Goal: Task Accomplishment & Management: Use online tool/utility

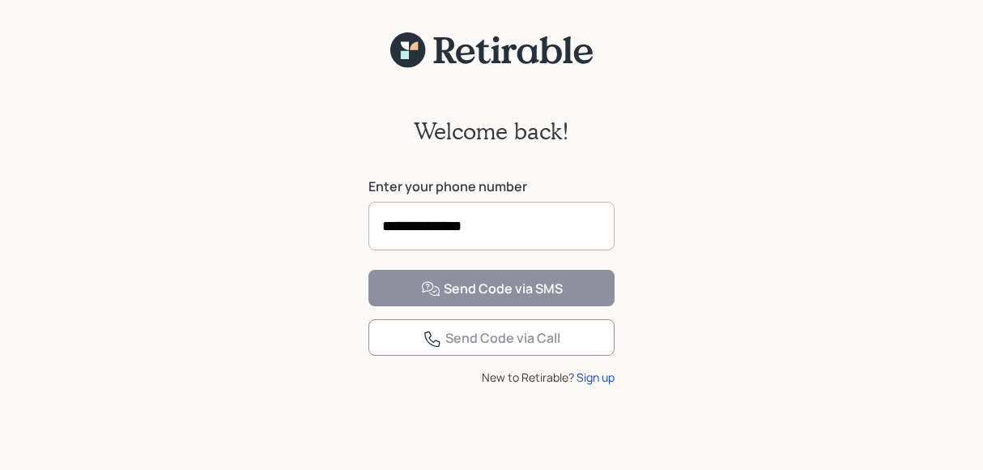
type input "**********"
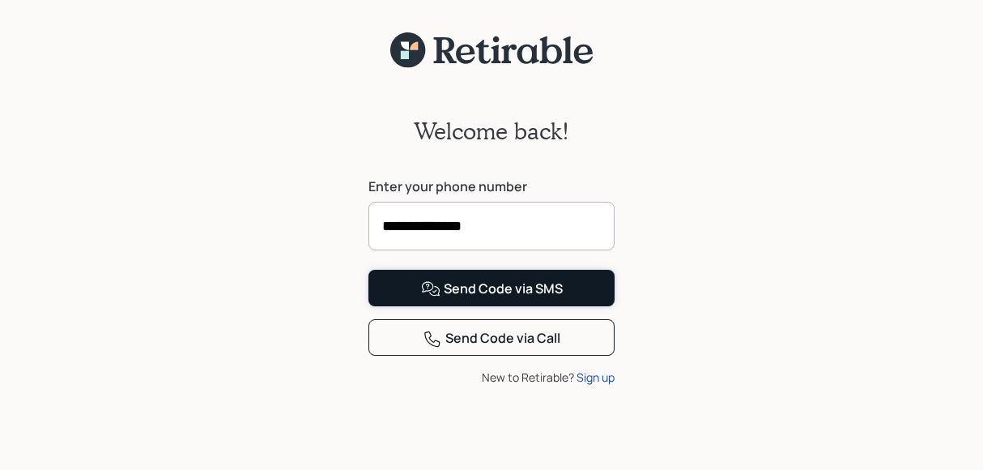
click at [491, 299] on div "Send Code via SMS" at bounding box center [492, 288] width 142 height 19
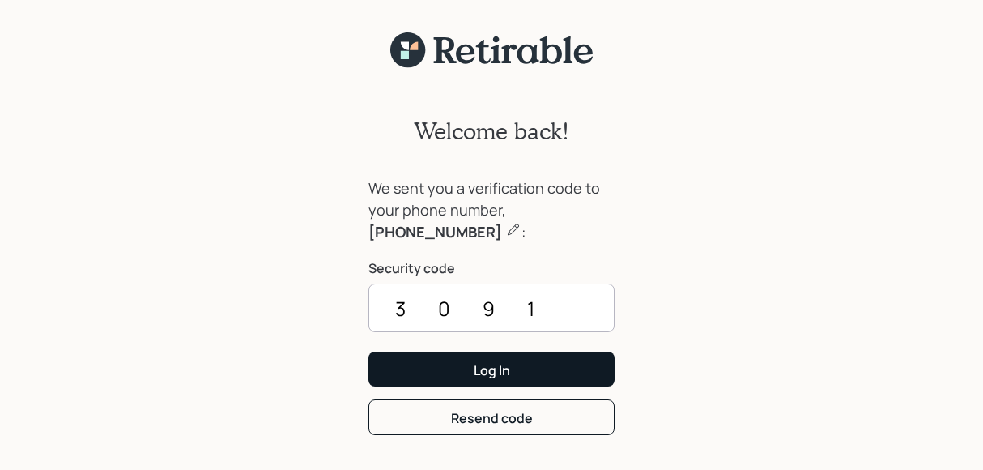
type input "3091"
click at [476, 368] on div "Log In" at bounding box center [492, 370] width 36 height 18
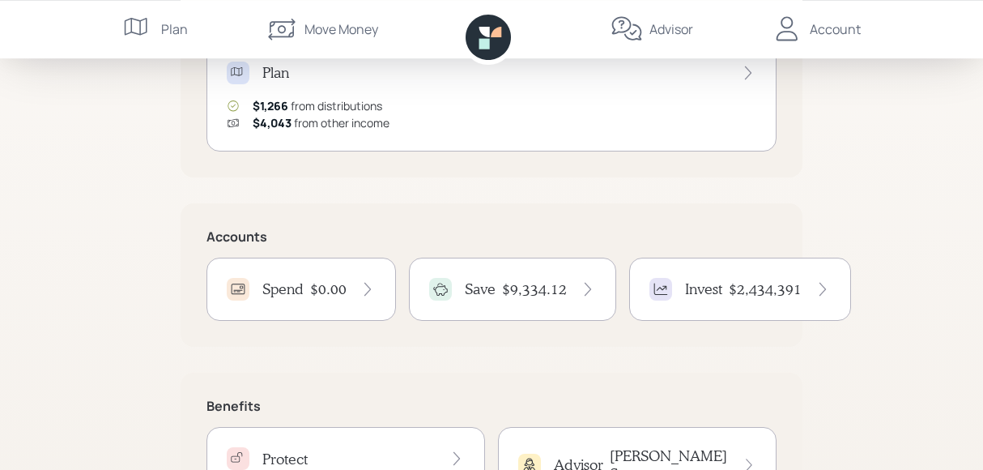
scroll to position [253, 0]
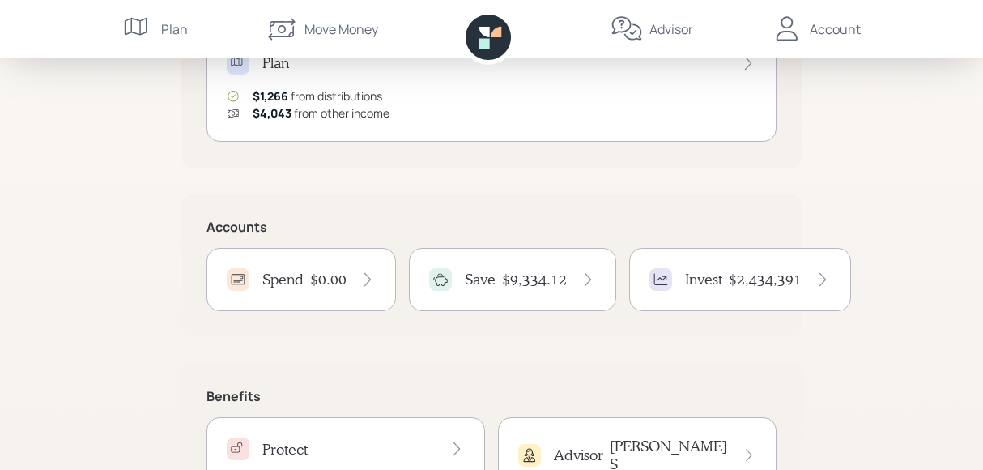
click at [580, 278] on icon at bounding box center [588, 279] width 16 height 16
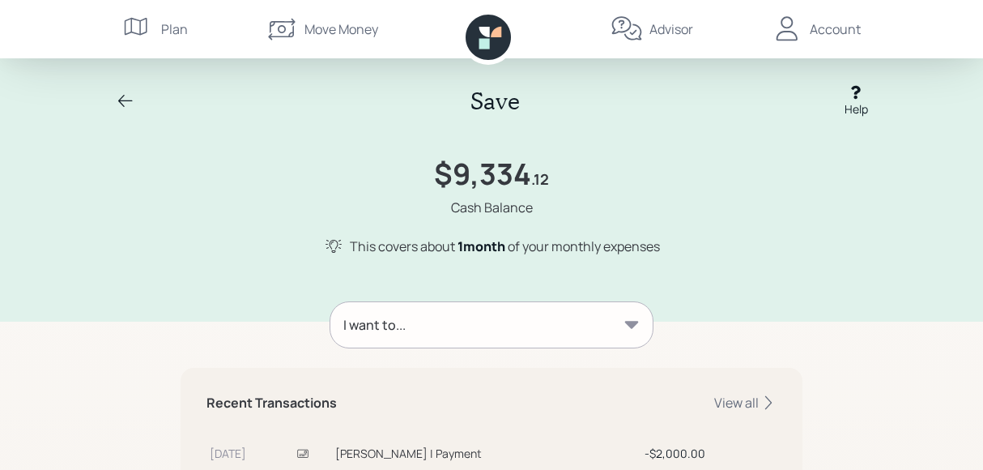
click at [627, 321] on icon at bounding box center [632, 324] width 14 height 7
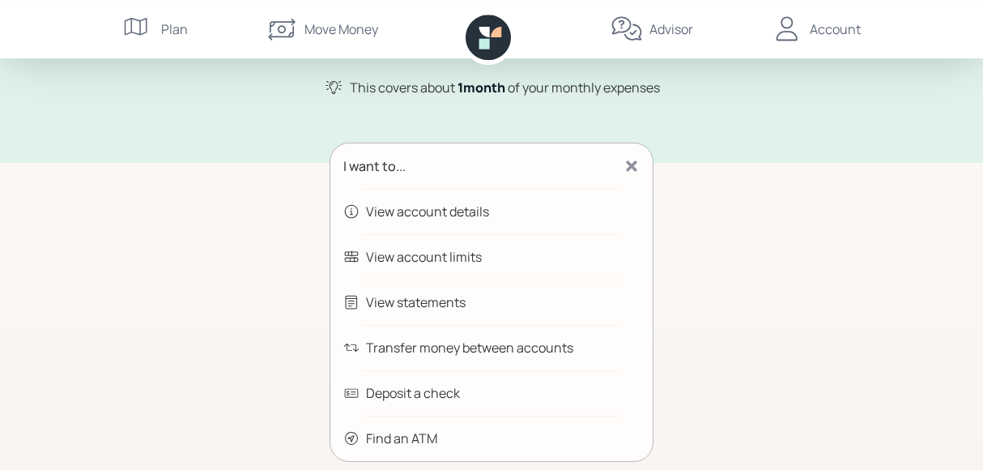
scroll to position [168, 0]
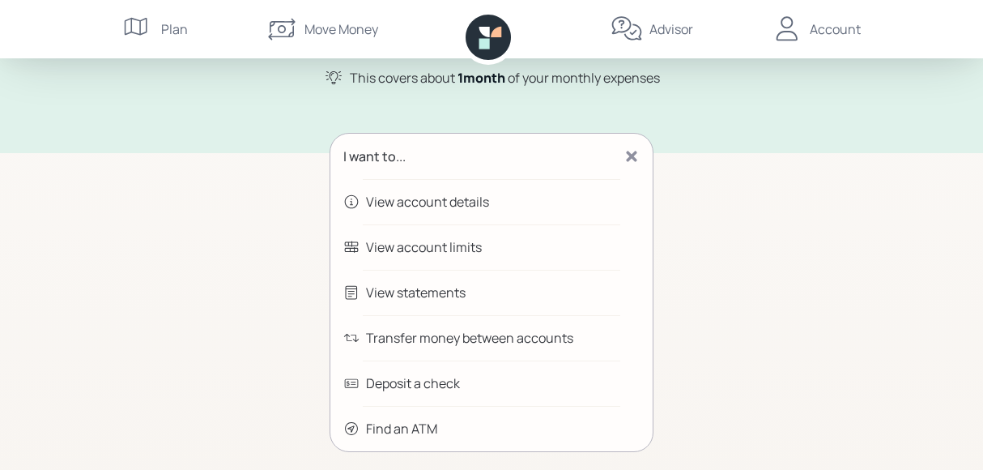
click at [419, 337] on div "Transfer money between accounts" at bounding box center [469, 337] width 207 height 19
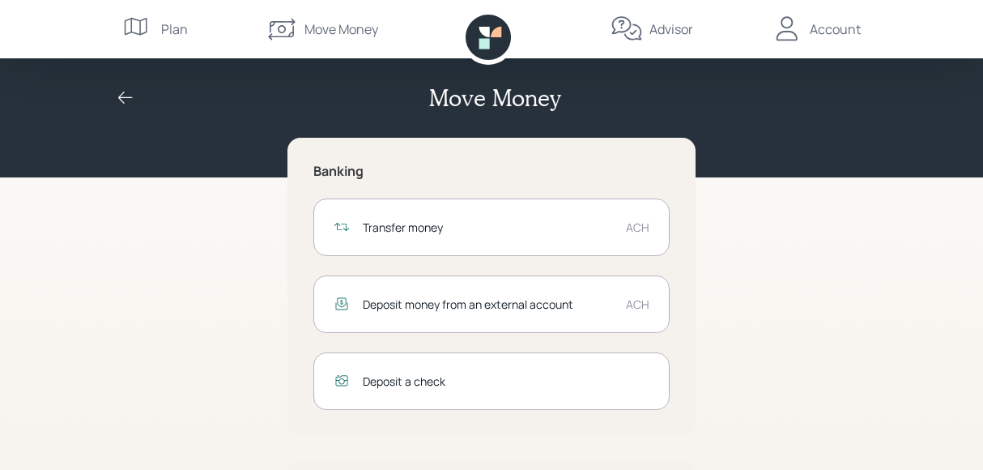
click at [401, 220] on div "Transfer money" at bounding box center [488, 227] width 250 height 17
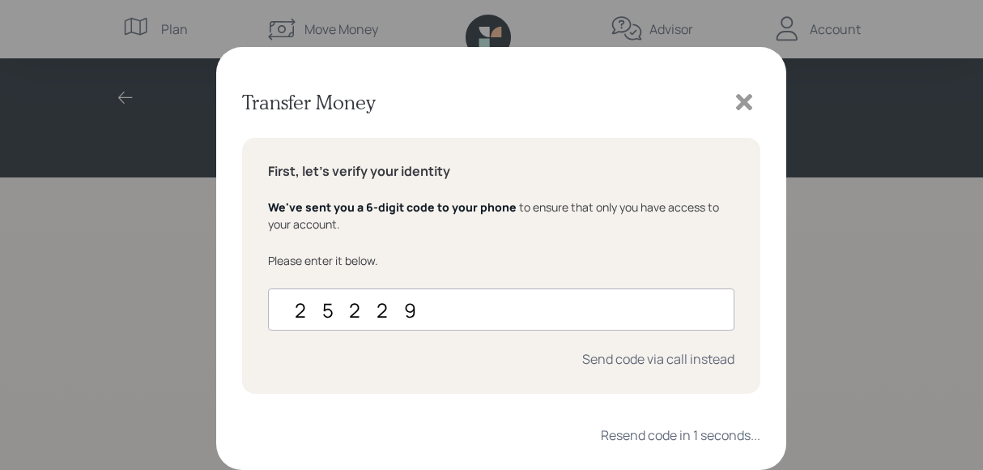
type input "252292"
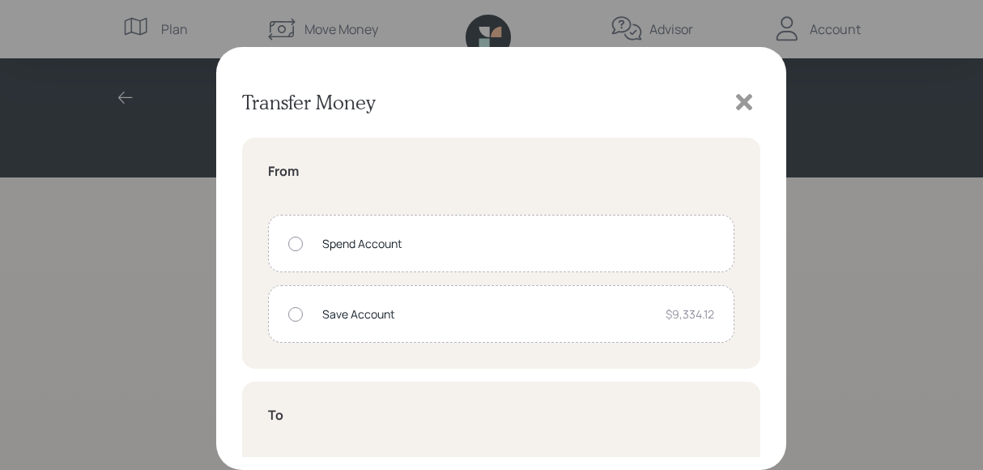
click at [297, 308] on div at bounding box center [295, 314] width 15 height 15
radio input "true"
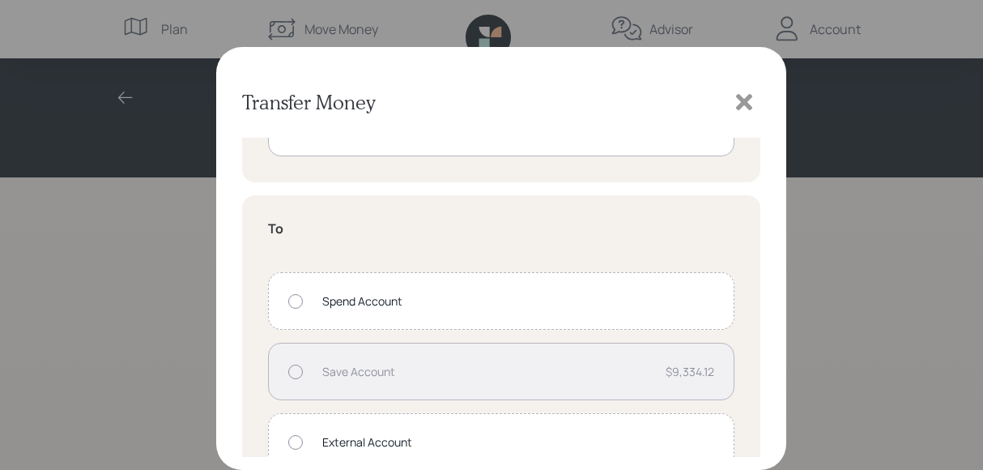
scroll to position [214, 0]
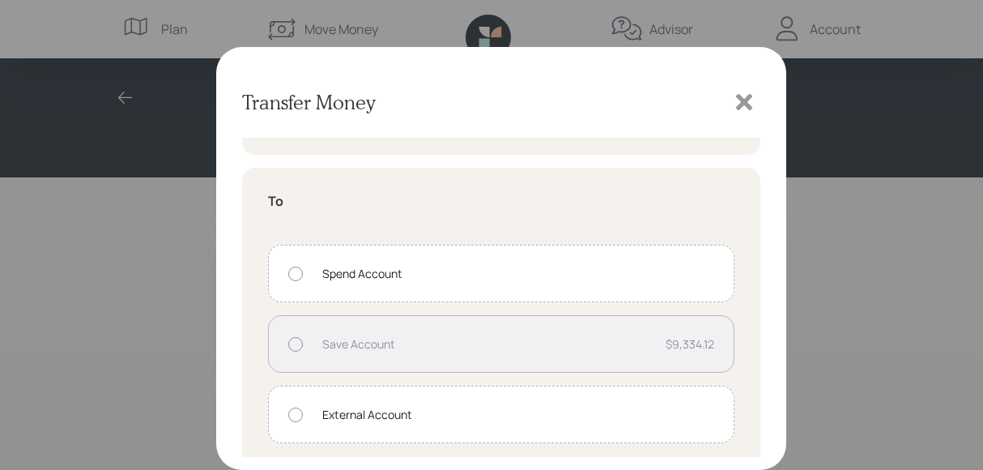
click at [300, 273] on div at bounding box center [295, 273] width 15 height 15
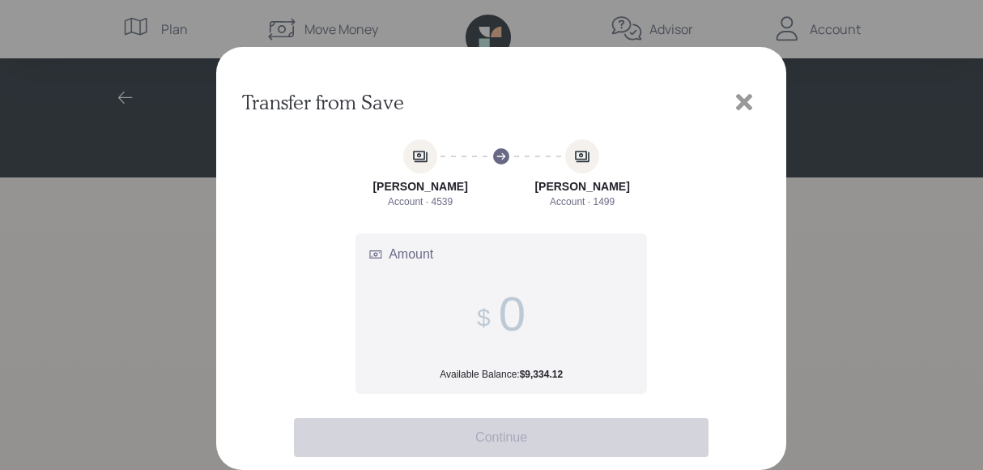
scroll to position [2, 0]
click at [517, 315] on input "Amount Available Balance: $9,334.12" at bounding box center [512, 315] width 27 height 56
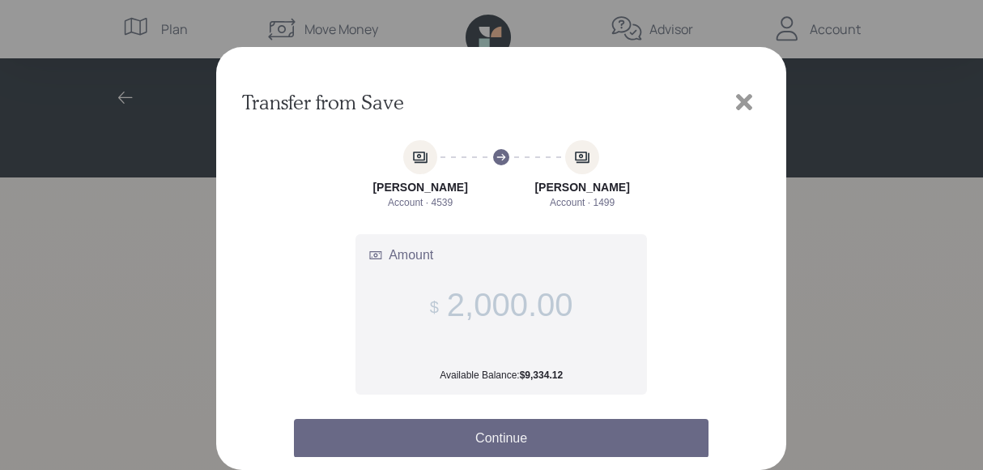
type input "2,000.00"
click at [509, 433] on button "Continue" at bounding box center [501, 438] width 415 height 39
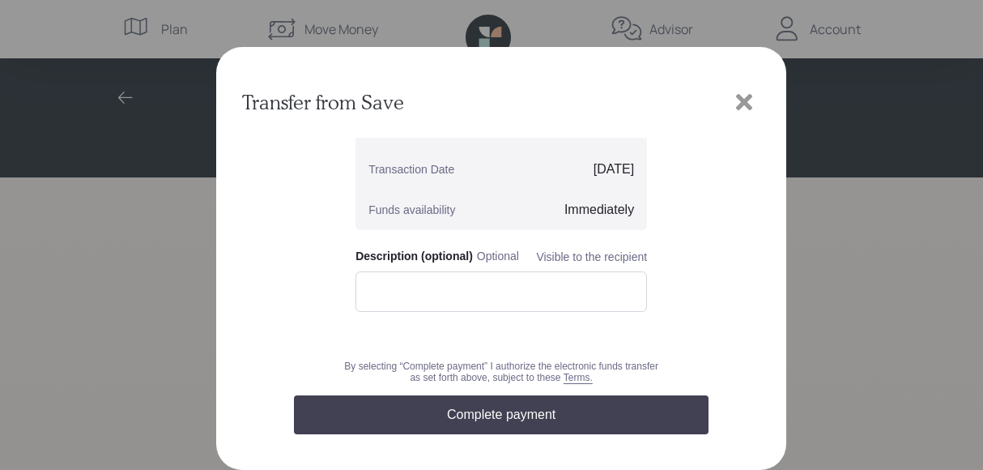
scroll to position [201, 0]
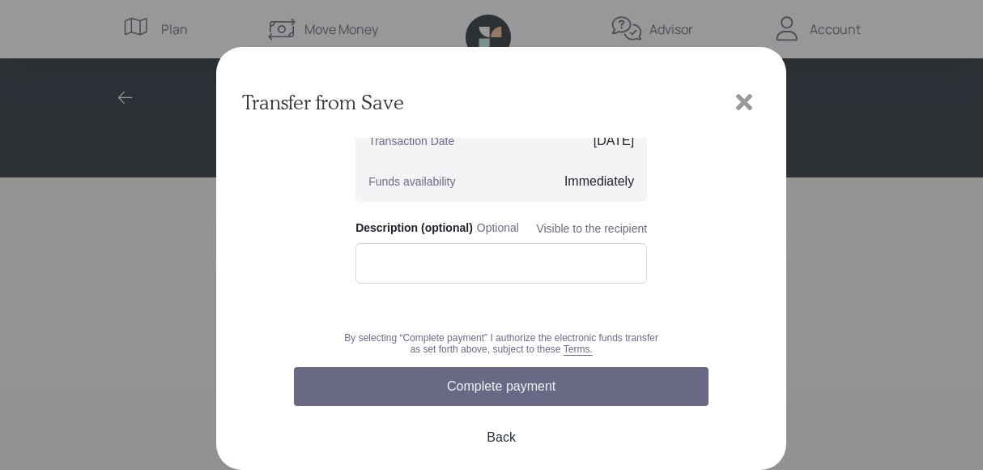
click at [488, 385] on button "Complete payment" at bounding box center [501, 386] width 415 height 39
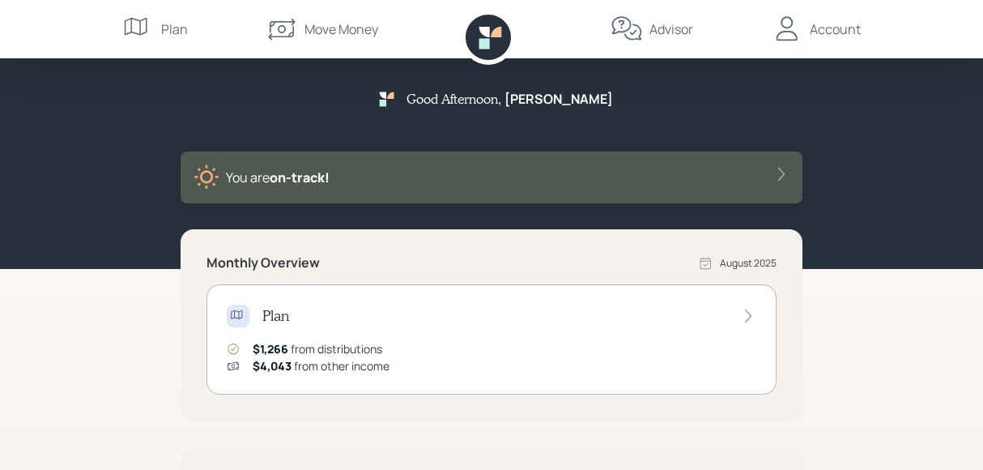
click at [331, 33] on div "Move Money" at bounding box center [341, 28] width 74 height 19
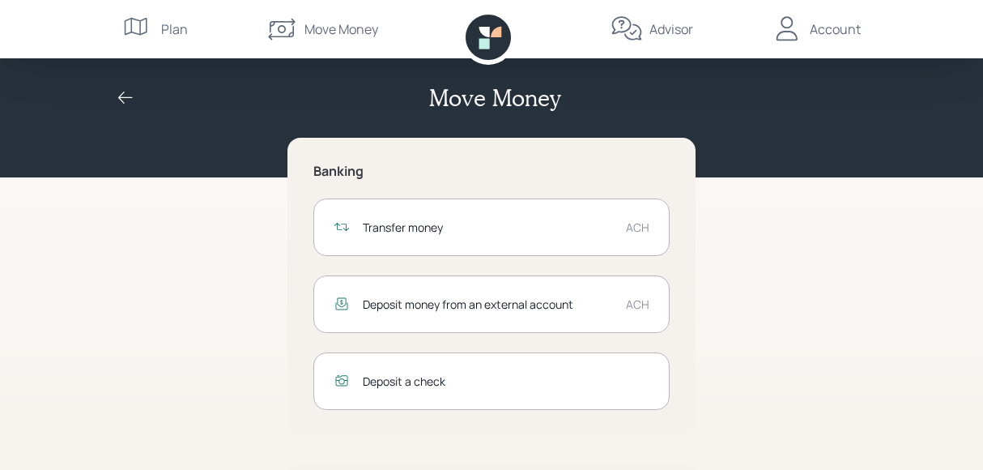
click at [627, 226] on div "Transfer money ACH" at bounding box center [491, 226] width 356 height 57
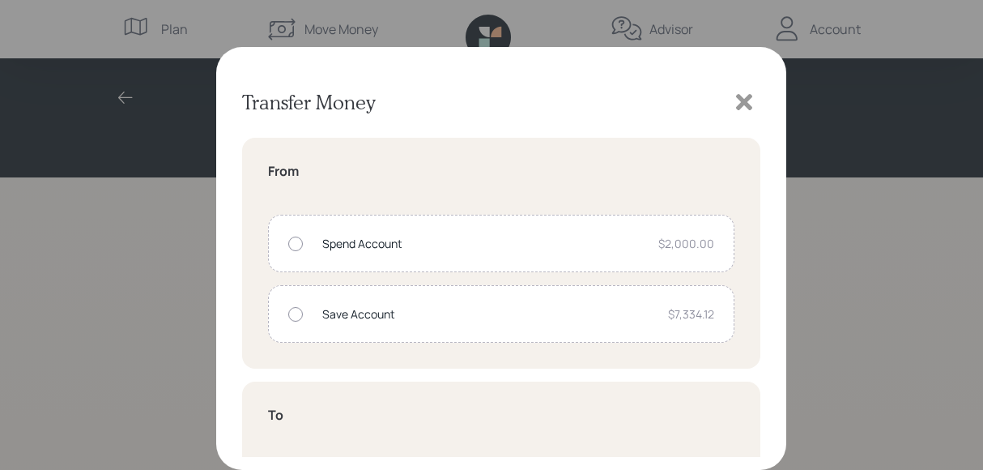
click at [304, 240] on div "Spend Account $2,000.00" at bounding box center [501, 243] width 466 height 57
radio input "true"
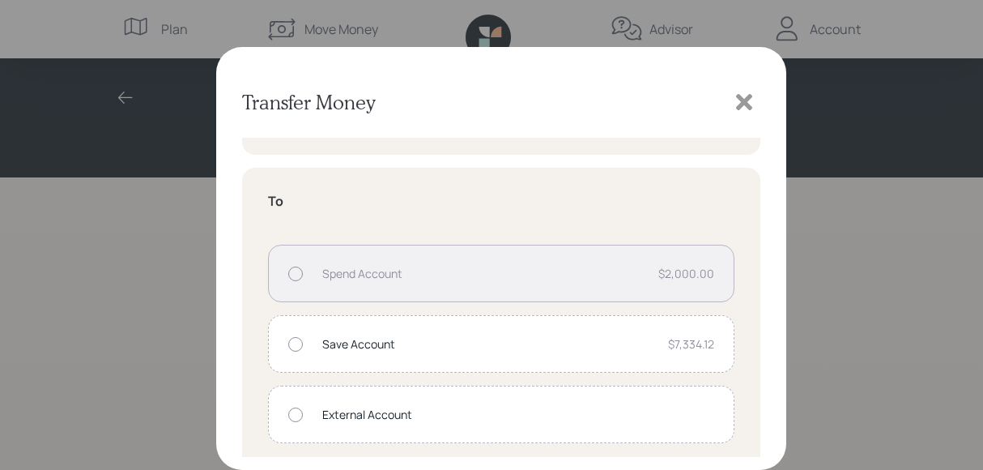
scroll to position [223, 0]
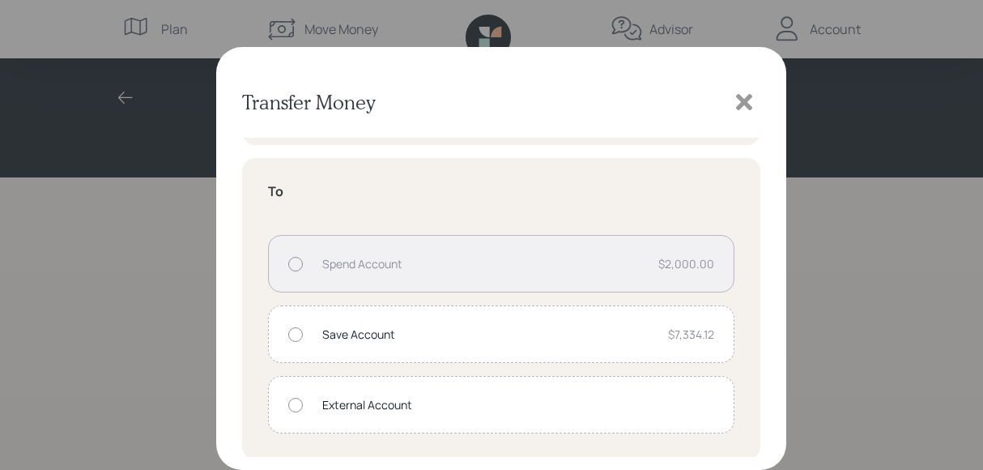
click at [297, 399] on div at bounding box center [295, 405] width 15 height 15
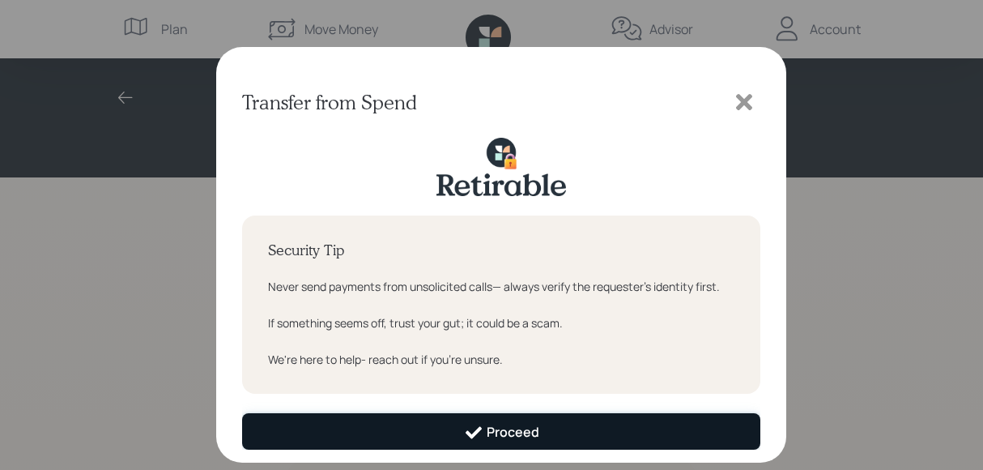
click at [500, 434] on div "Proceed" at bounding box center [501, 432] width 75 height 19
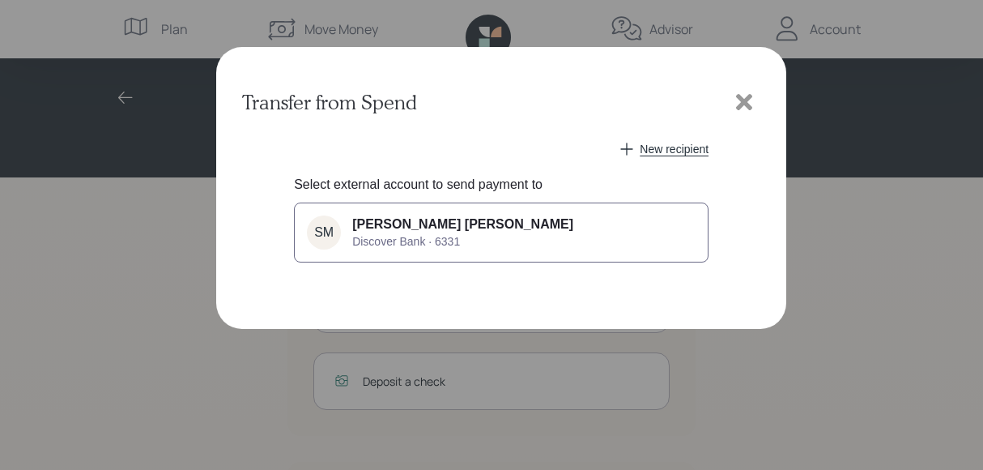
click at [385, 231] on span "[PERSON_NAME] [PERSON_NAME]" at bounding box center [462, 224] width 221 height 15
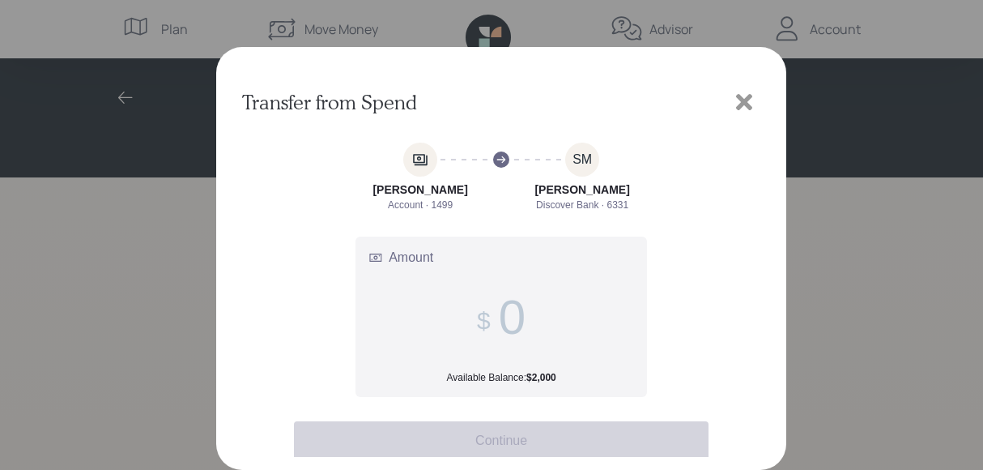
click at [518, 317] on input "Amount Available Balance: $2,000" at bounding box center [512, 317] width 27 height 56
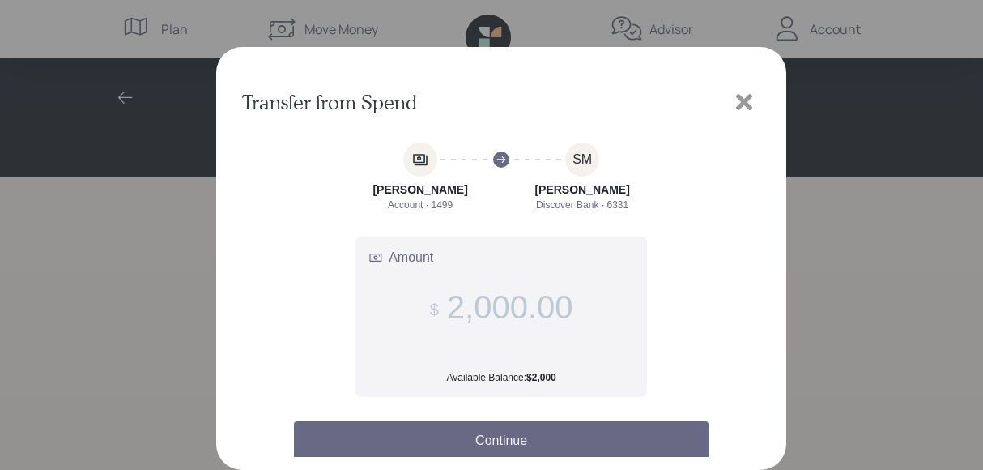
type input "2,000.00"
click at [522, 434] on button "Continue" at bounding box center [501, 440] width 415 height 39
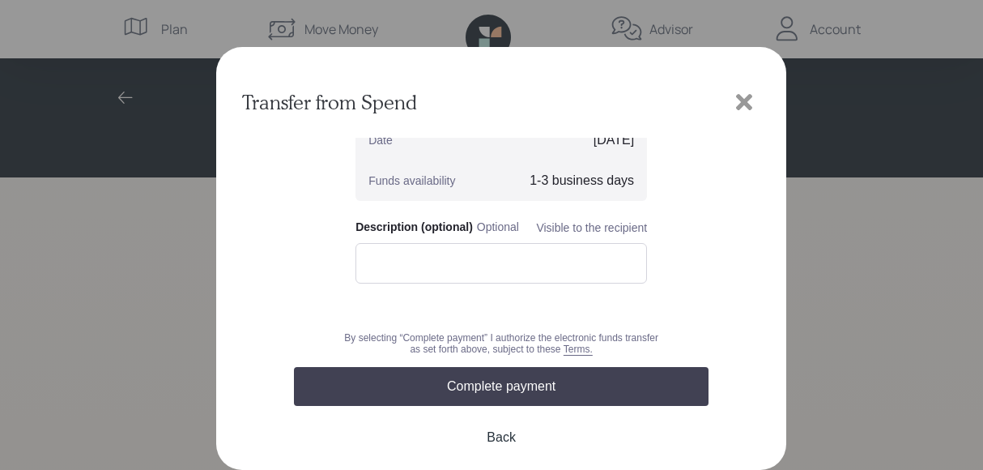
scroll to position [159, 0]
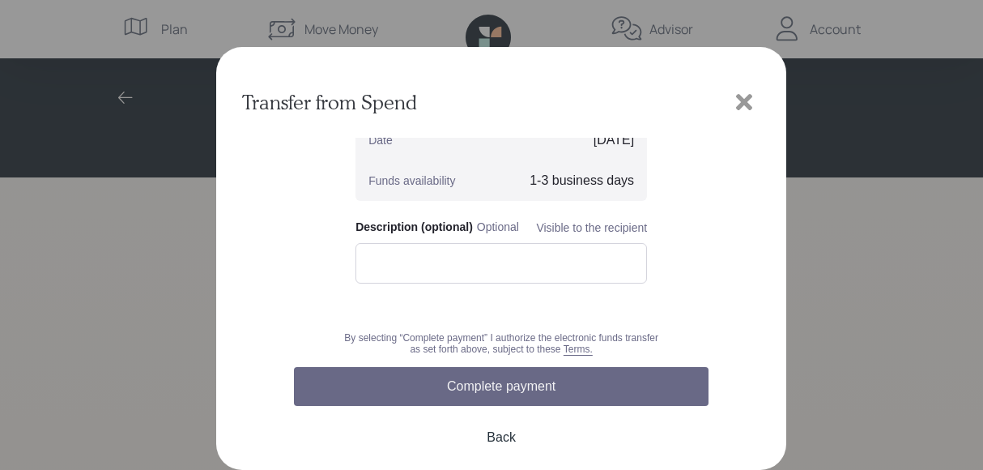
click at [479, 375] on button "Complete payment" at bounding box center [501, 386] width 415 height 39
